Goal: Obtain resource: Download file/media

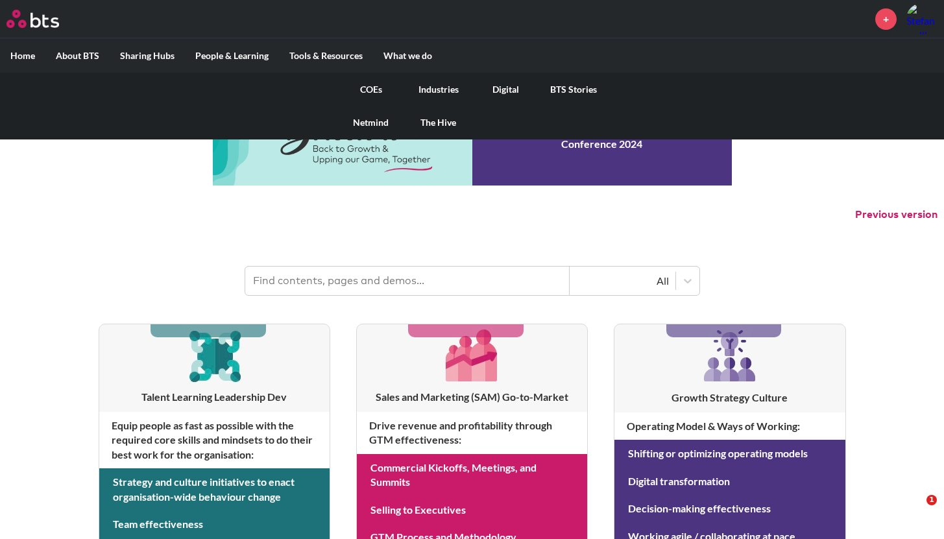
click at [508, 91] on link "Digital" at bounding box center [505, 90] width 67 height 34
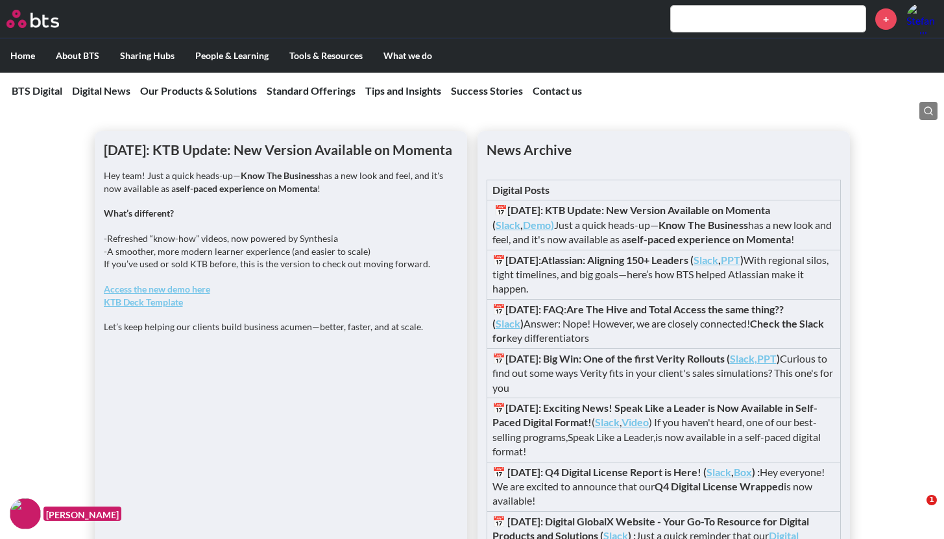
scroll to position [1045, 0]
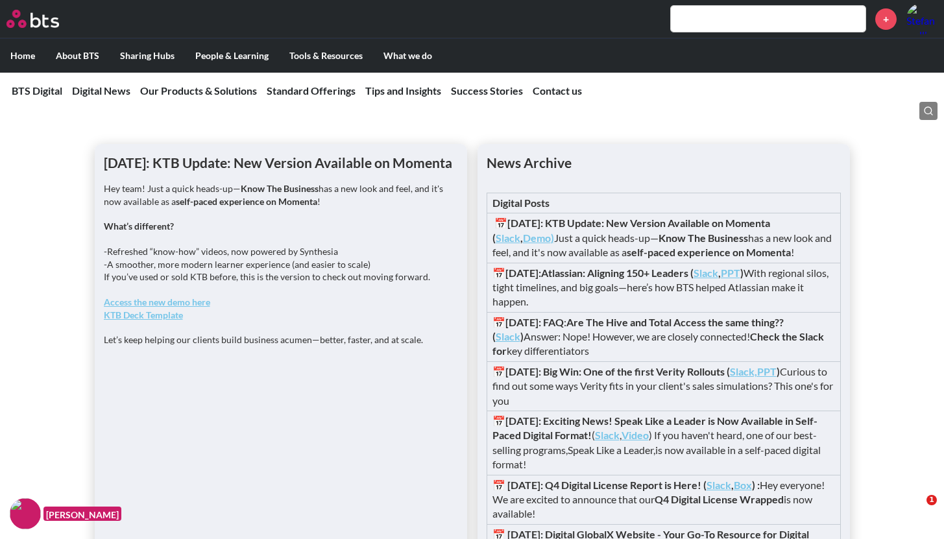
click at [928, 117] on button at bounding box center [929, 111] width 18 height 18
click at [846, 137] on div "0 / 0" at bounding box center [839, 143] width 195 height 27
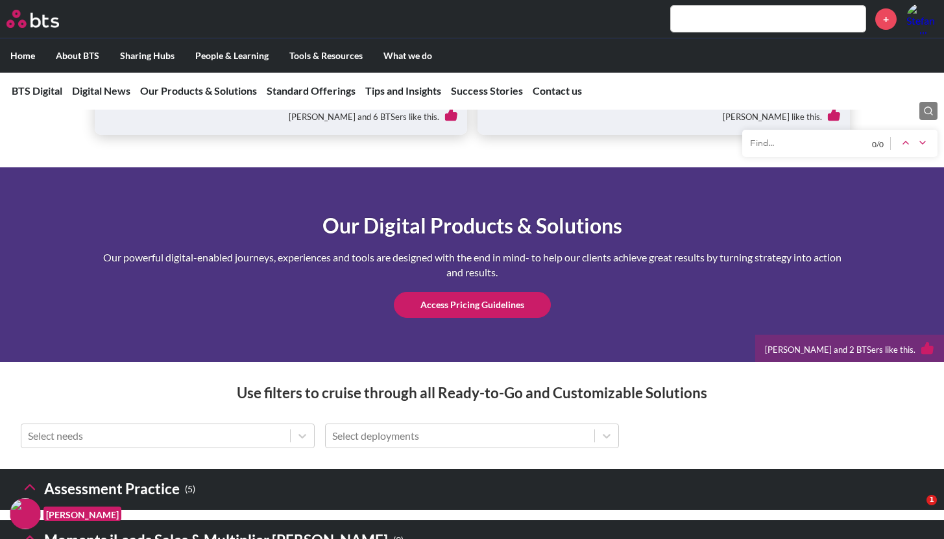
scroll to position [2097, 0]
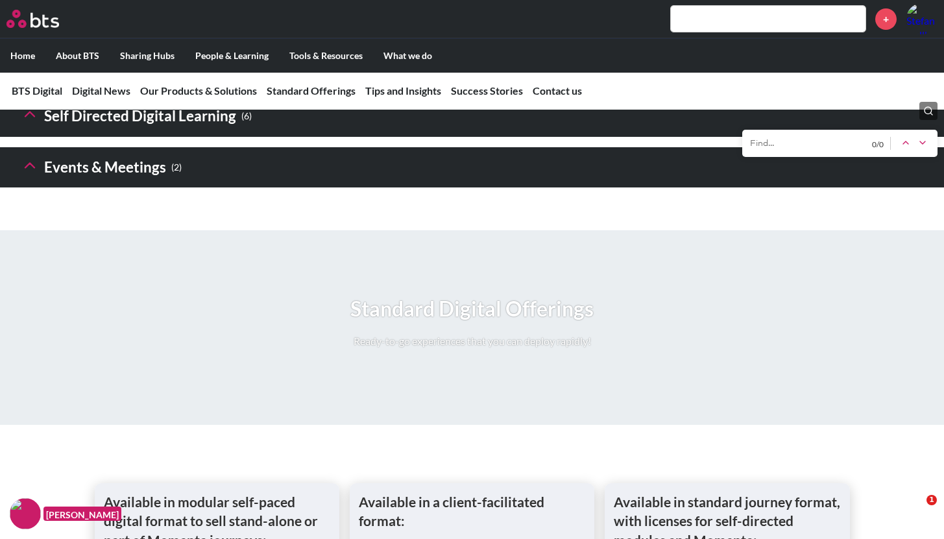
click at [29, 123] on icon at bounding box center [30, 114] width 18 height 18
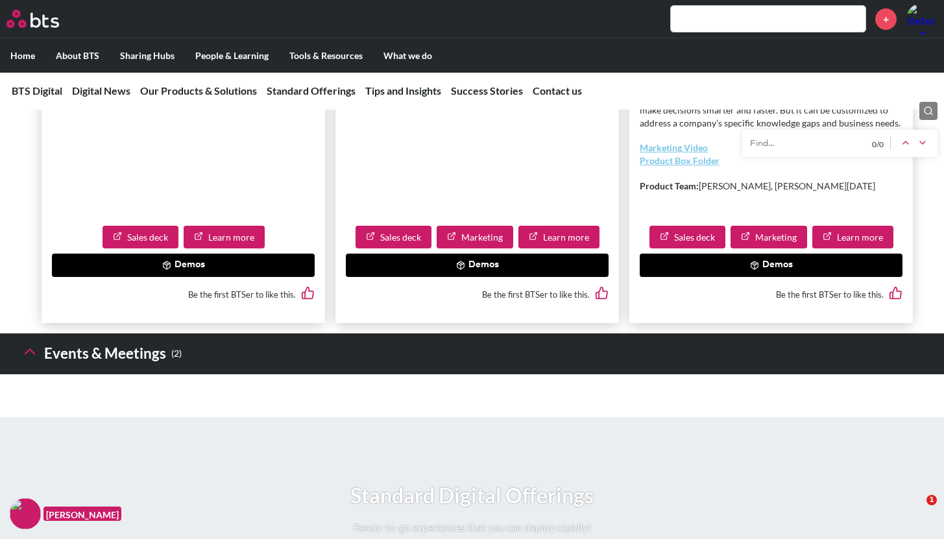
scroll to position [3132, 0]
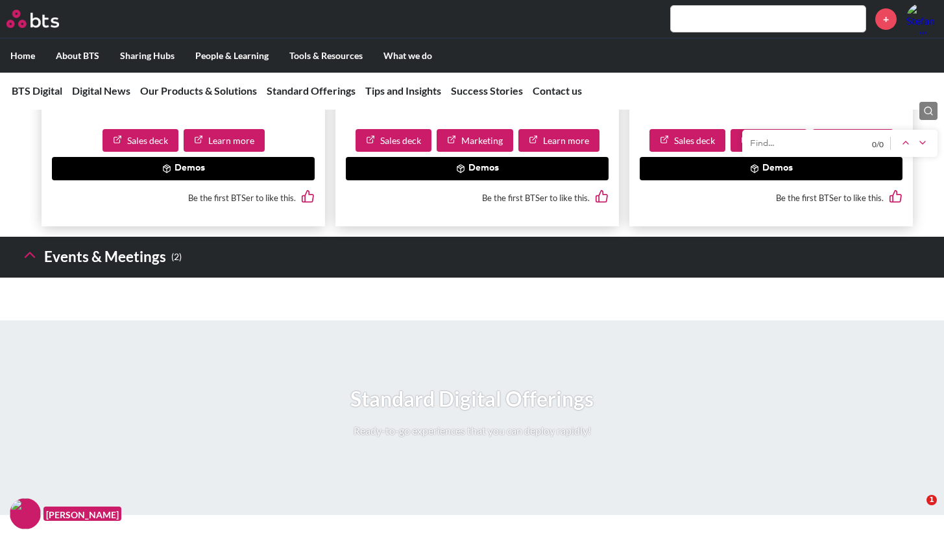
click at [696, 153] on link "Sales deck" at bounding box center [688, 140] width 76 height 23
